Goal: Check status: Check status

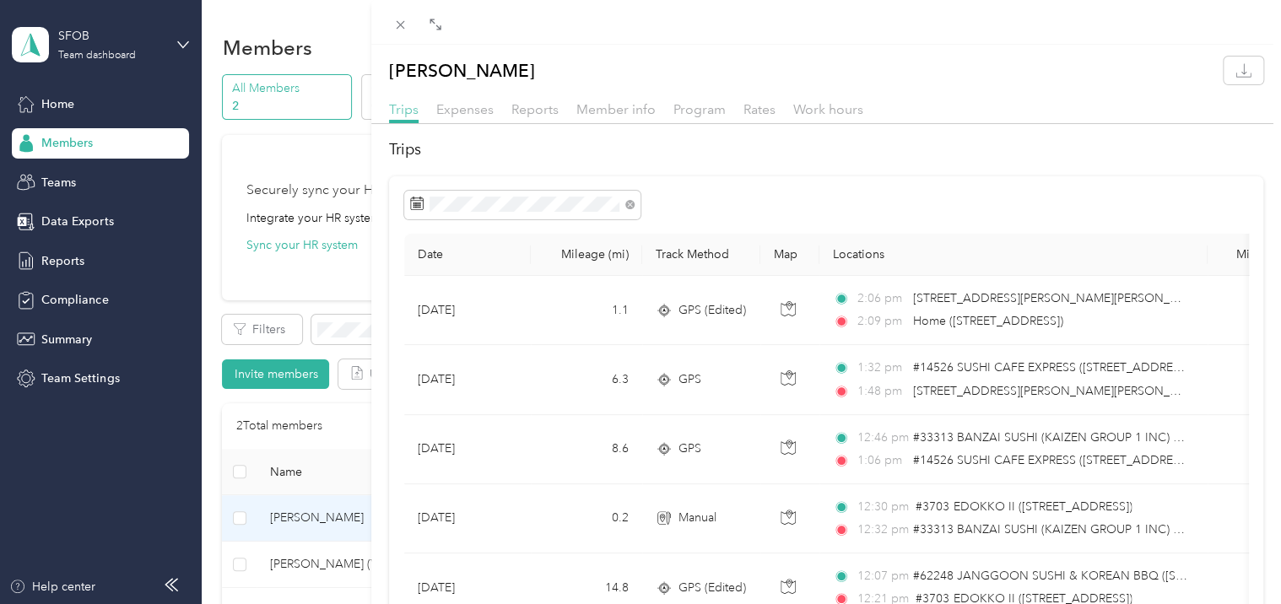
click at [395, 111] on span "Trips" at bounding box center [404, 109] width 30 height 16
click at [400, 111] on span "Trips" at bounding box center [404, 109] width 30 height 16
click at [633, 202] on span at bounding box center [629, 204] width 9 height 14
click at [629, 205] on icon at bounding box center [629, 205] width 5 height 5
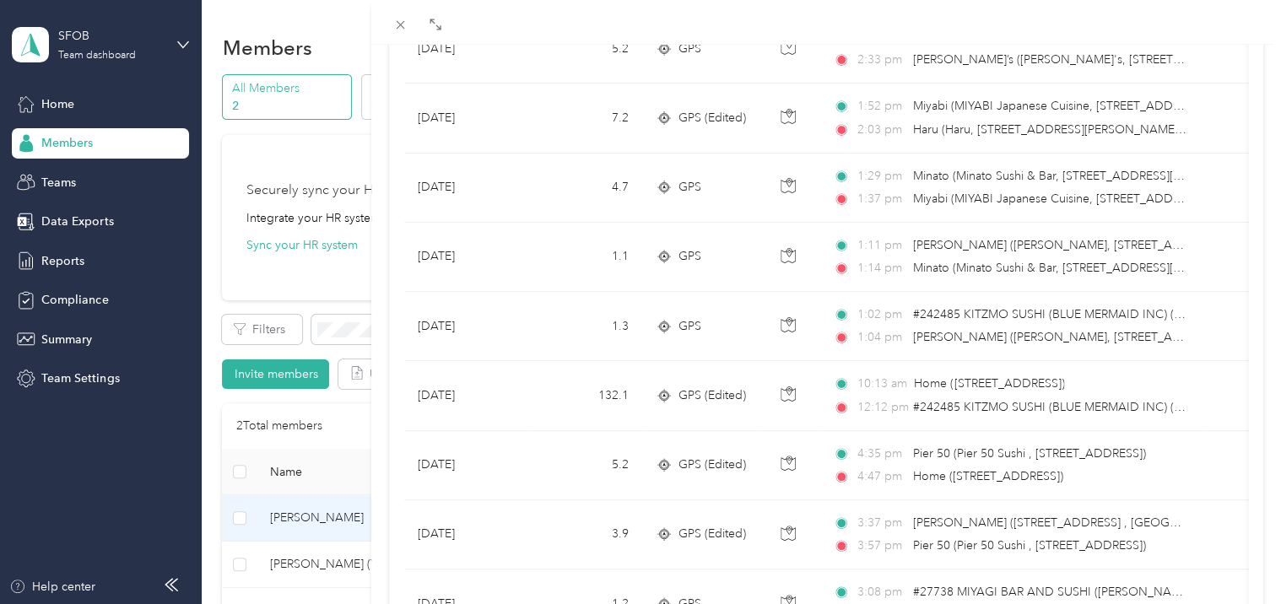
scroll to position [562, 0]
